Goal: Browse casually

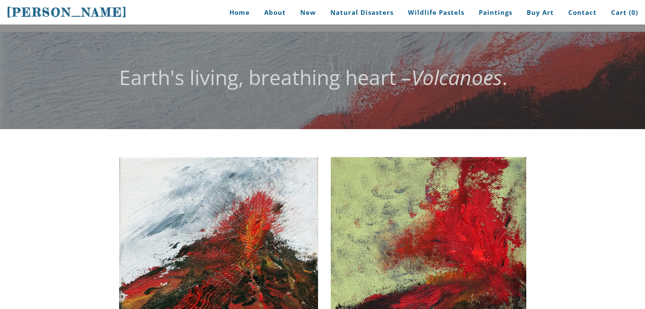
scroll to position [117, 0]
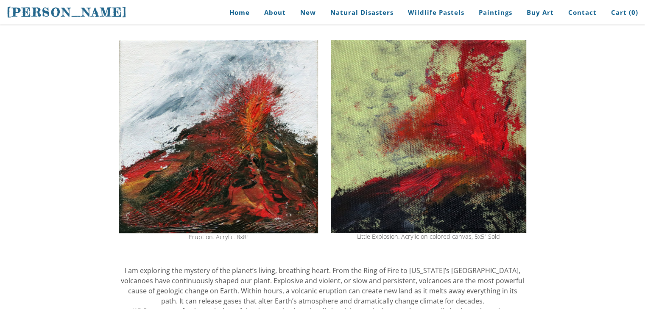
click at [244, 158] on img at bounding box center [218, 136] width 199 height 193
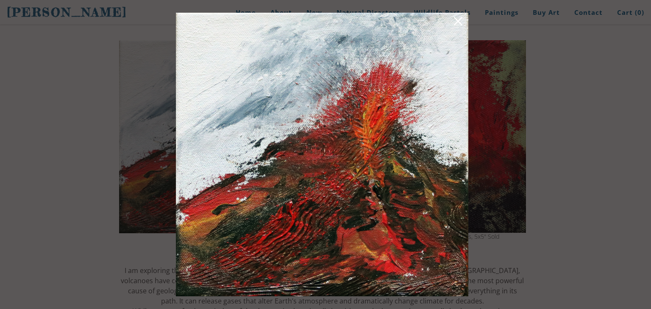
click at [458, 25] on link at bounding box center [458, 22] width 12 height 13
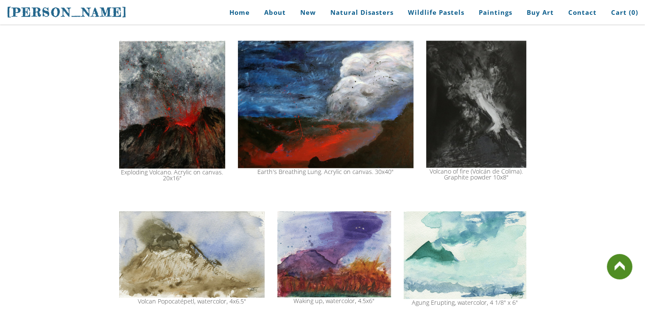
scroll to position [808, 0]
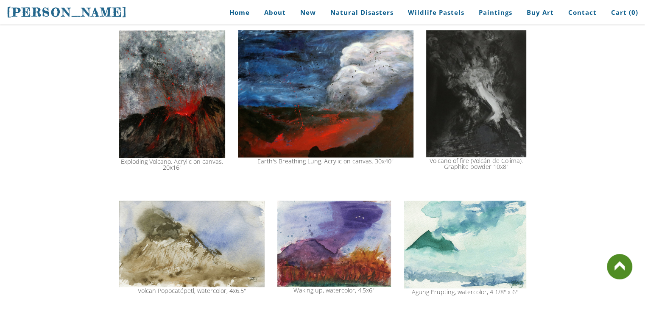
click at [463, 250] on img at bounding box center [464, 245] width 122 height 88
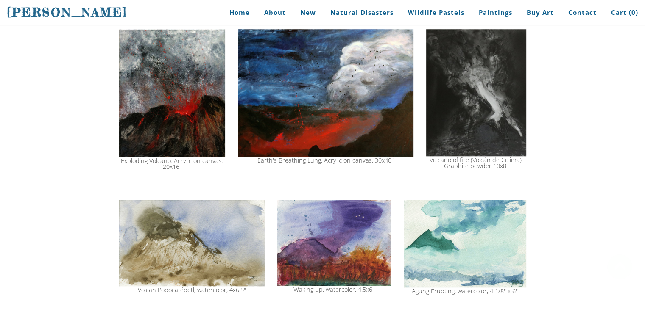
scroll to position [841, 0]
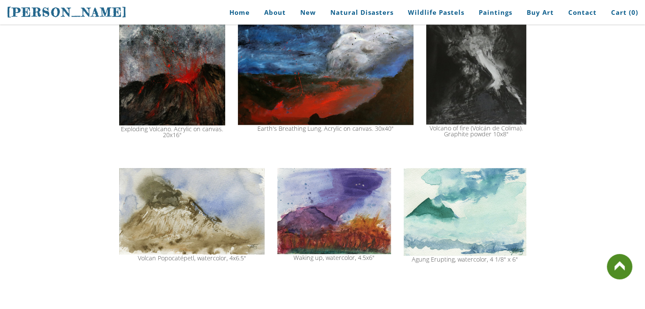
click at [458, 240] on img at bounding box center [464, 212] width 122 height 88
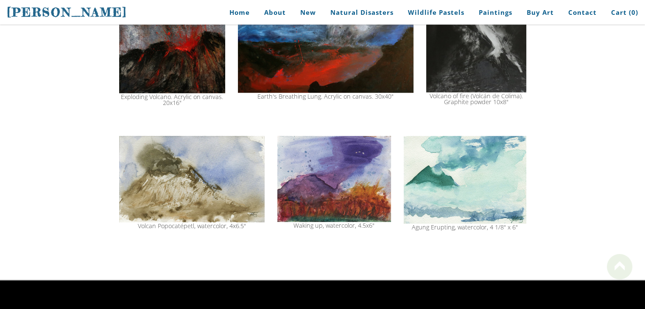
scroll to position [841, 0]
